Goal: Find specific page/section: Find specific page/section

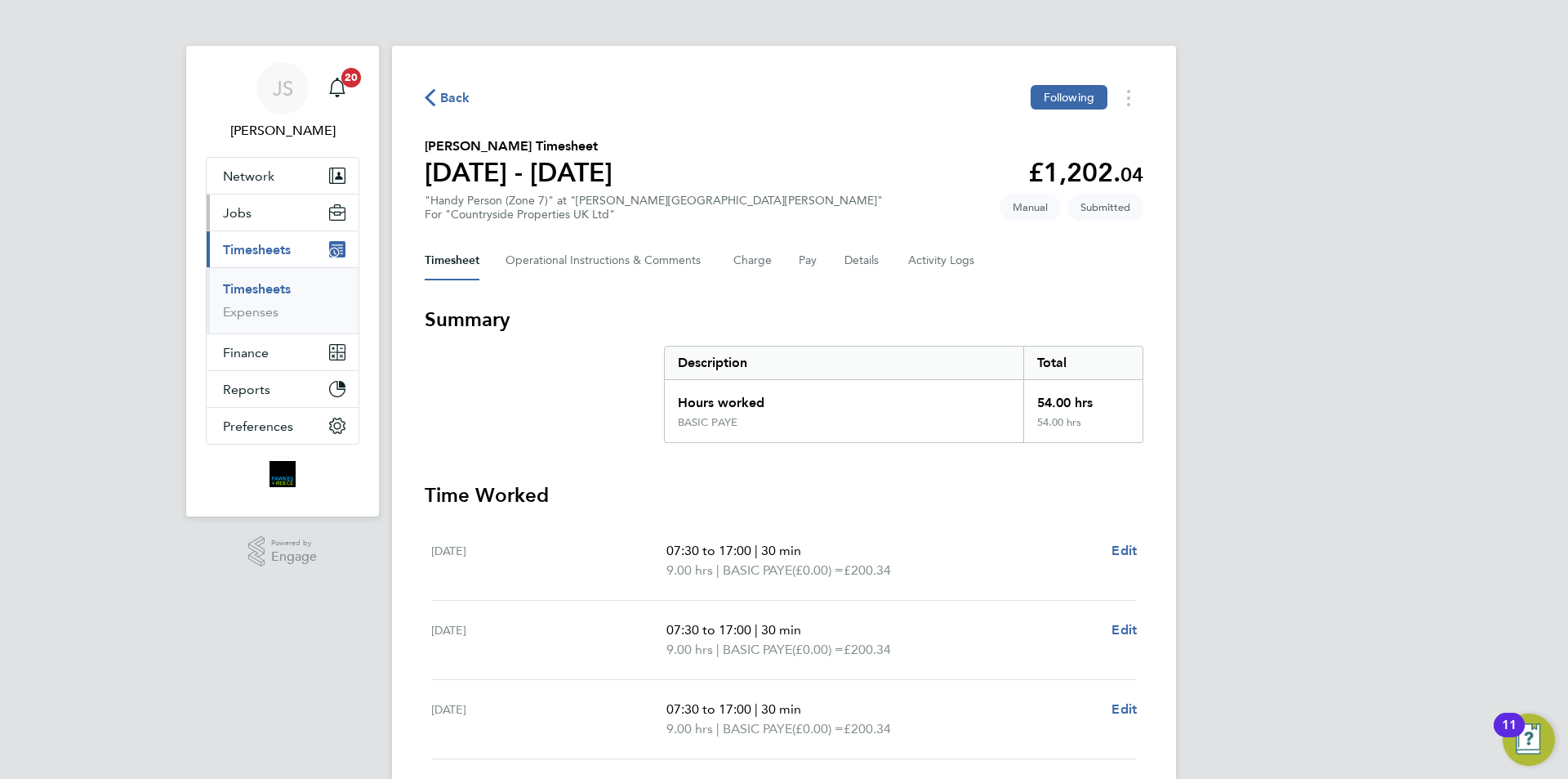
click at [230, 199] on button "Jobs" at bounding box center [283, 212] width 152 height 36
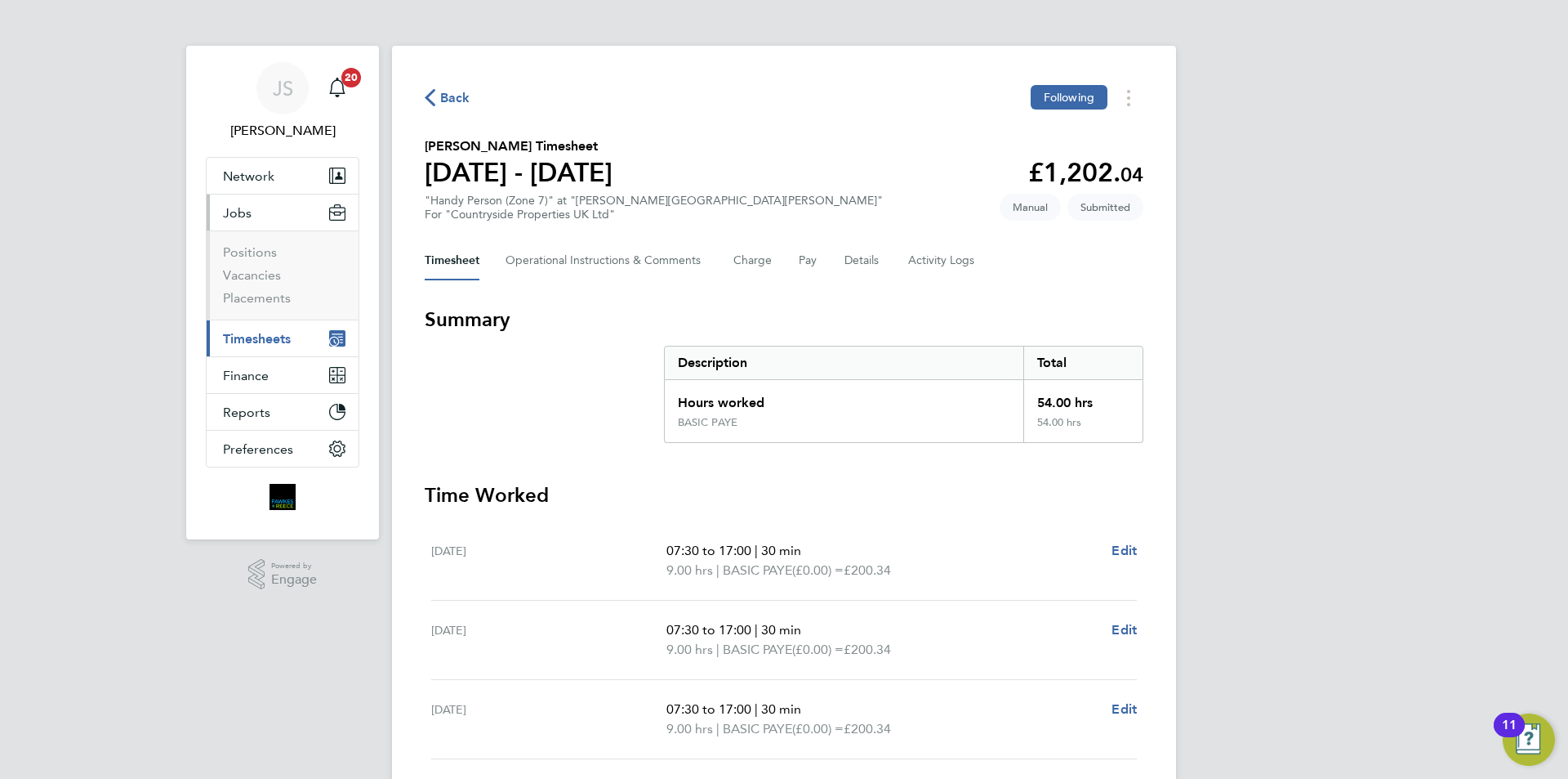
click at [229, 217] on span "Jobs" at bounding box center [236, 213] width 28 height 16
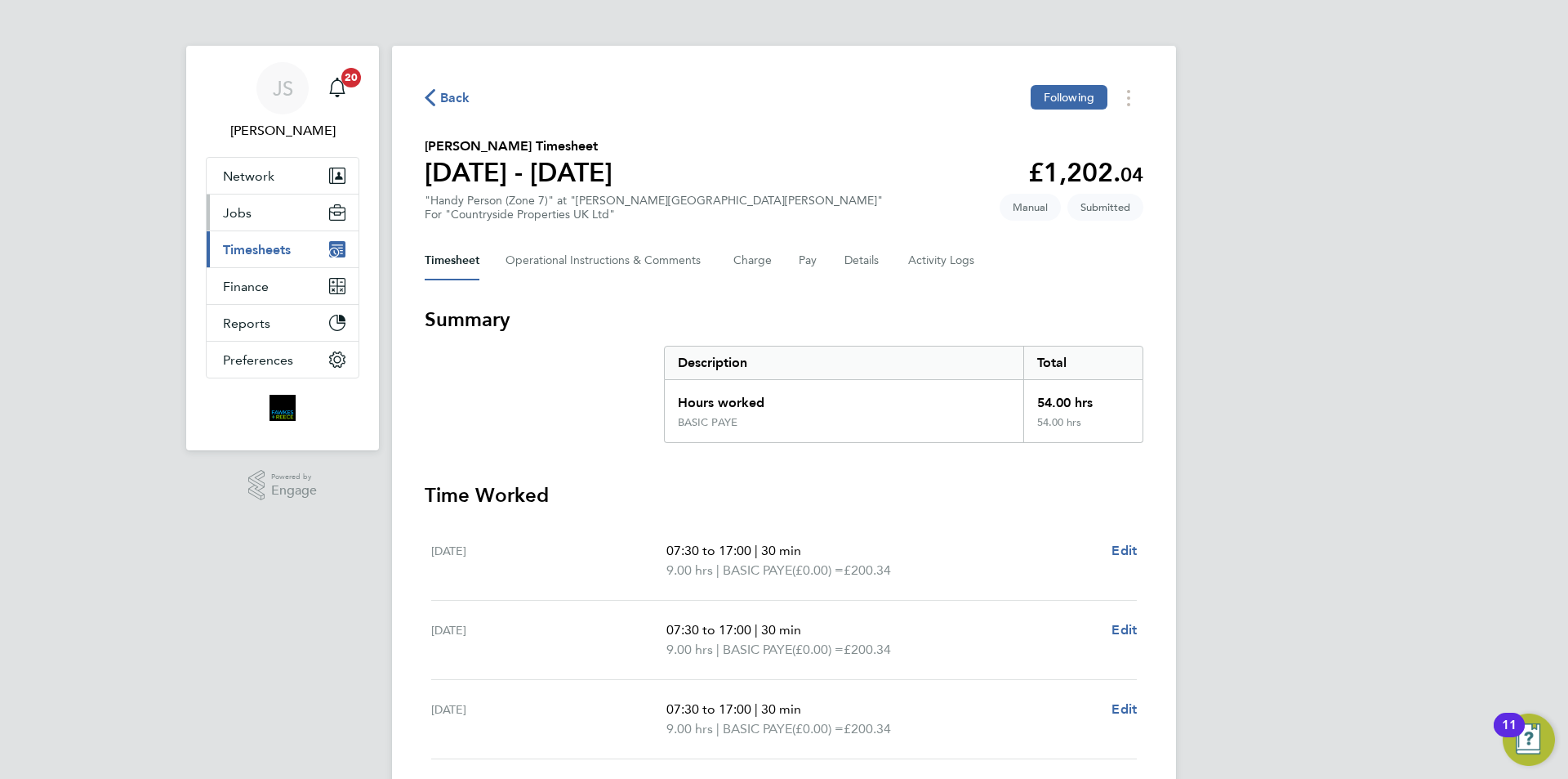
click at [253, 211] on button "Jobs" at bounding box center [283, 212] width 152 height 36
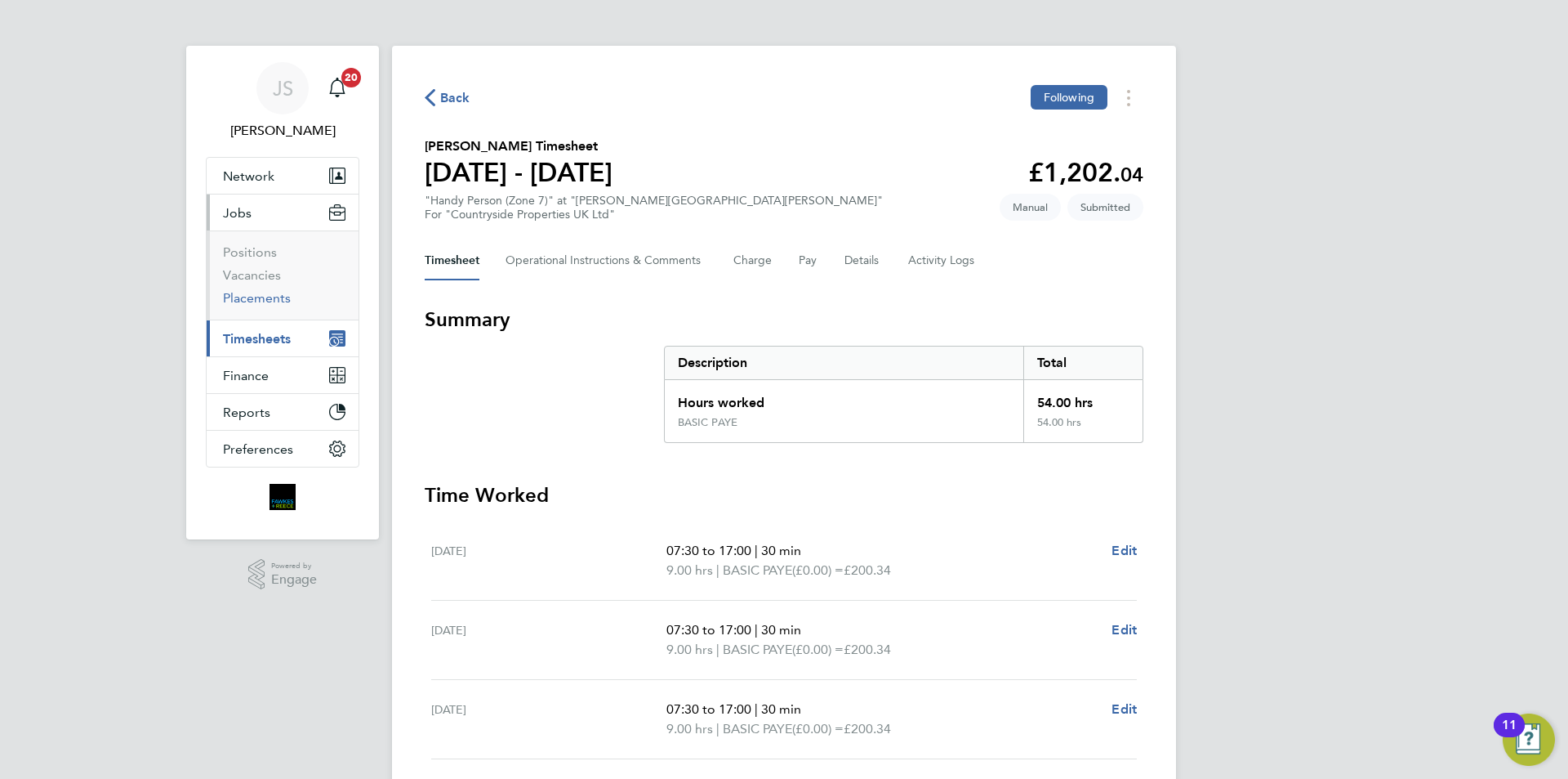
click at [268, 296] on link "Placements" at bounding box center [257, 298] width 68 height 16
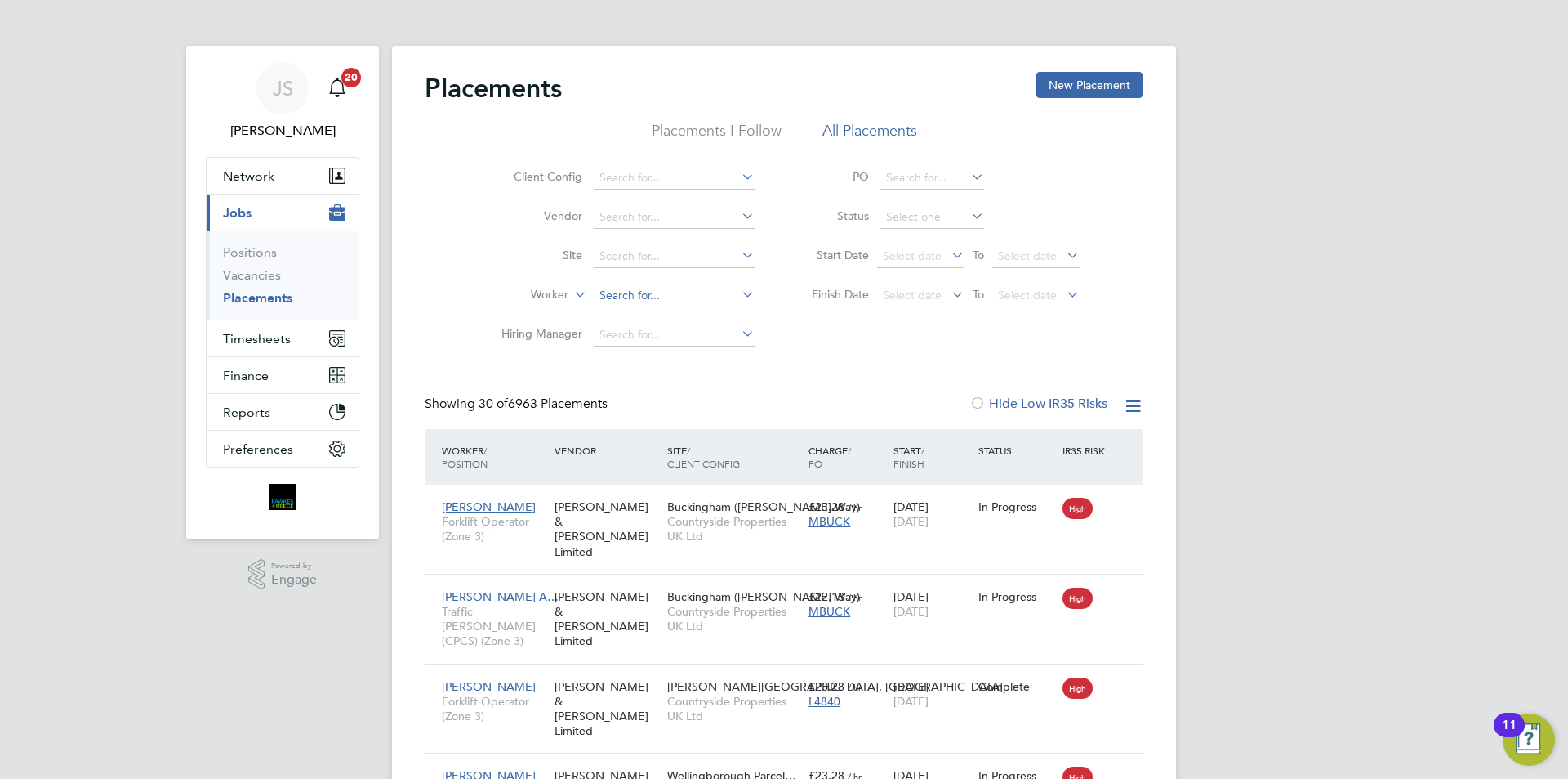
click at [650, 296] on input at bounding box center [675, 296] width 161 height 23
type input "v"
click at [674, 310] on li "[PERSON_NAME] nkelt" at bounding box center [674, 318] width 162 height 22
type input "[PERSON_NAME]"
